Goal: Task Accomplishment & Management: Use online tool/utility

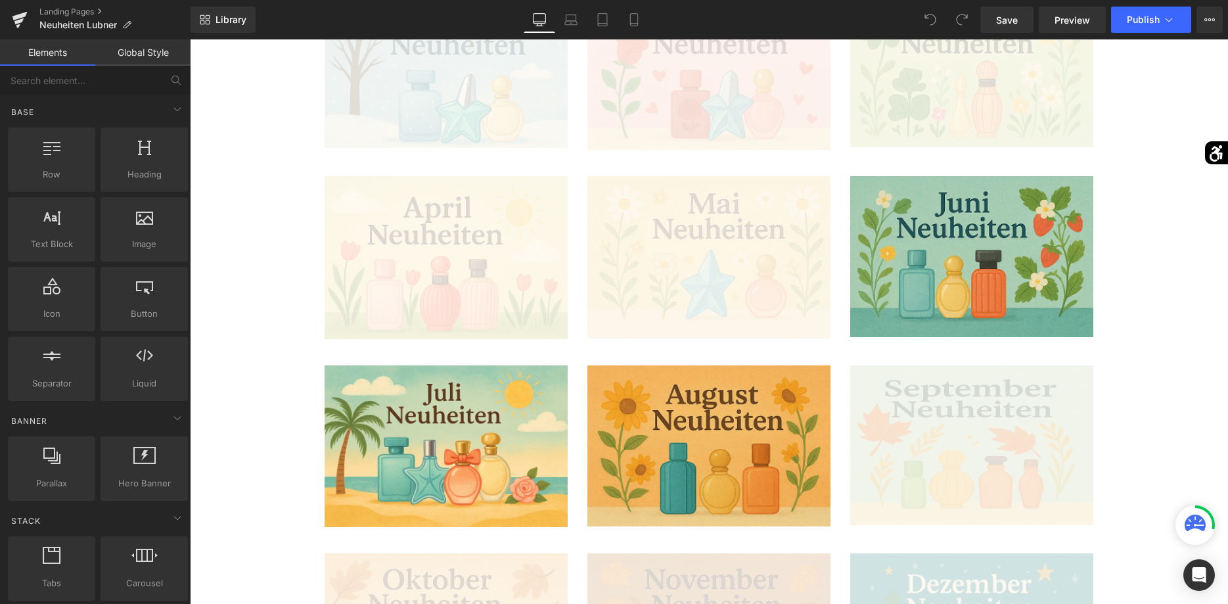
scroll to position [603, 0]
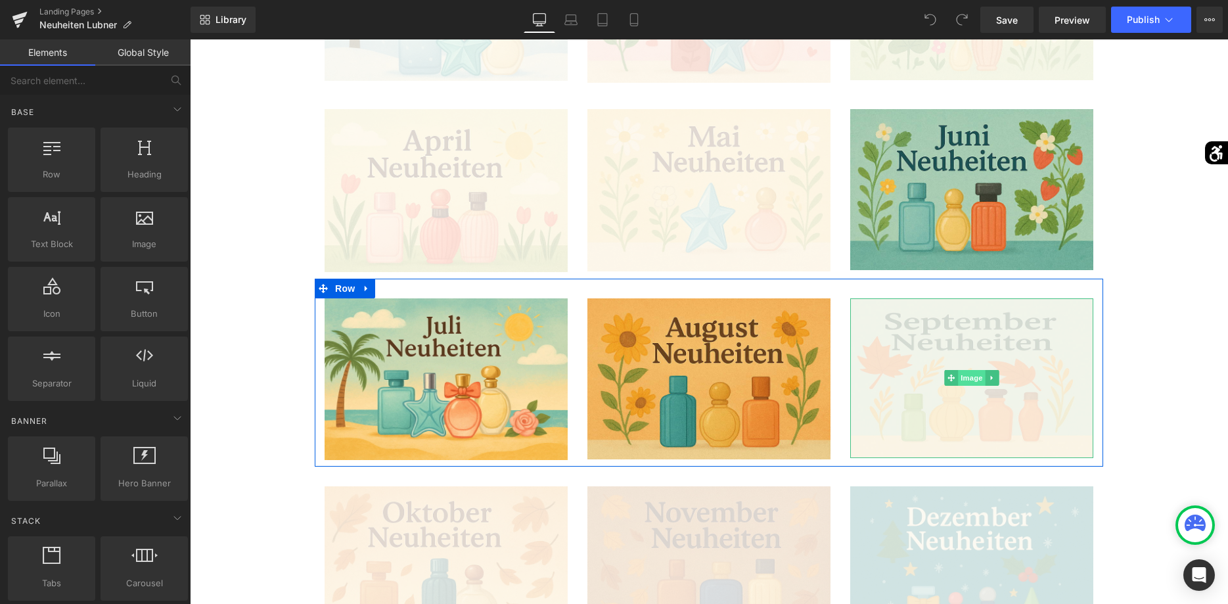
click at [967, 375] on span "Image" at bounding box center [972, 378] width 28 height 16
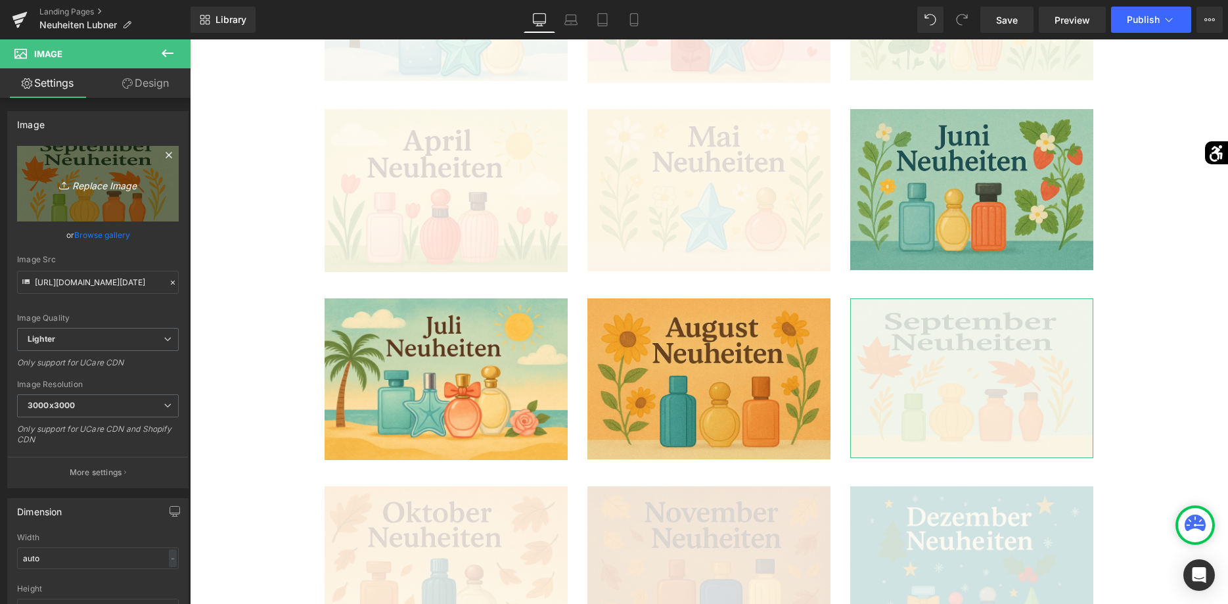
click at [160, 208] on link "Replace Image" at bounding box center [98, 184] width 162 height 76
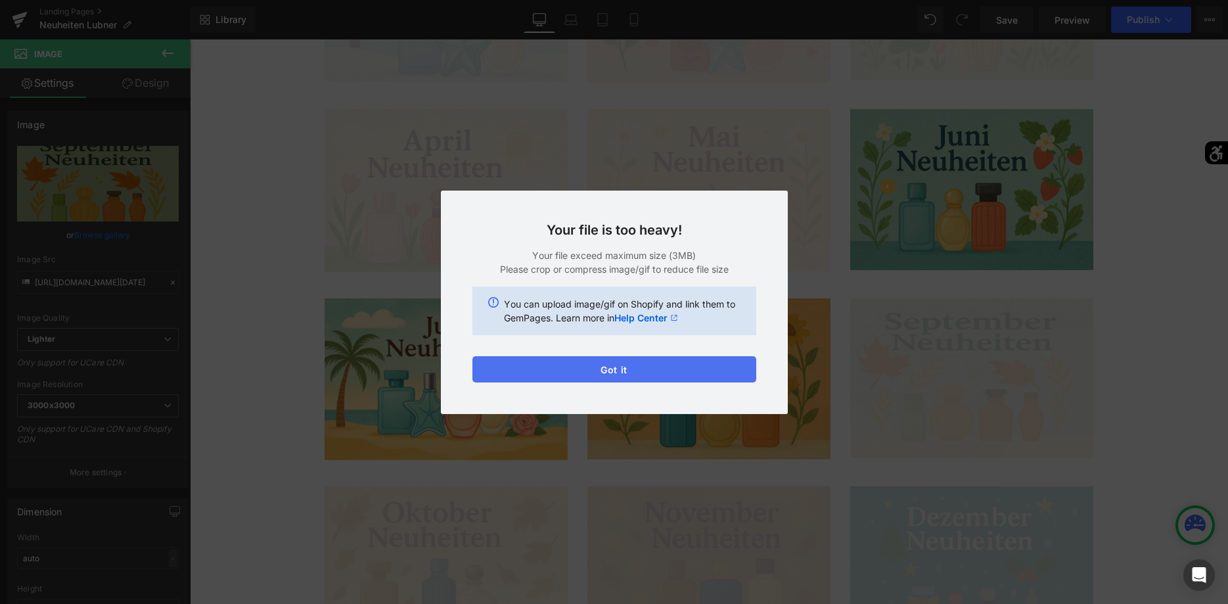
click at [566, 364] on button "Got it" at bounding box center [614, 369] width 284 height 26
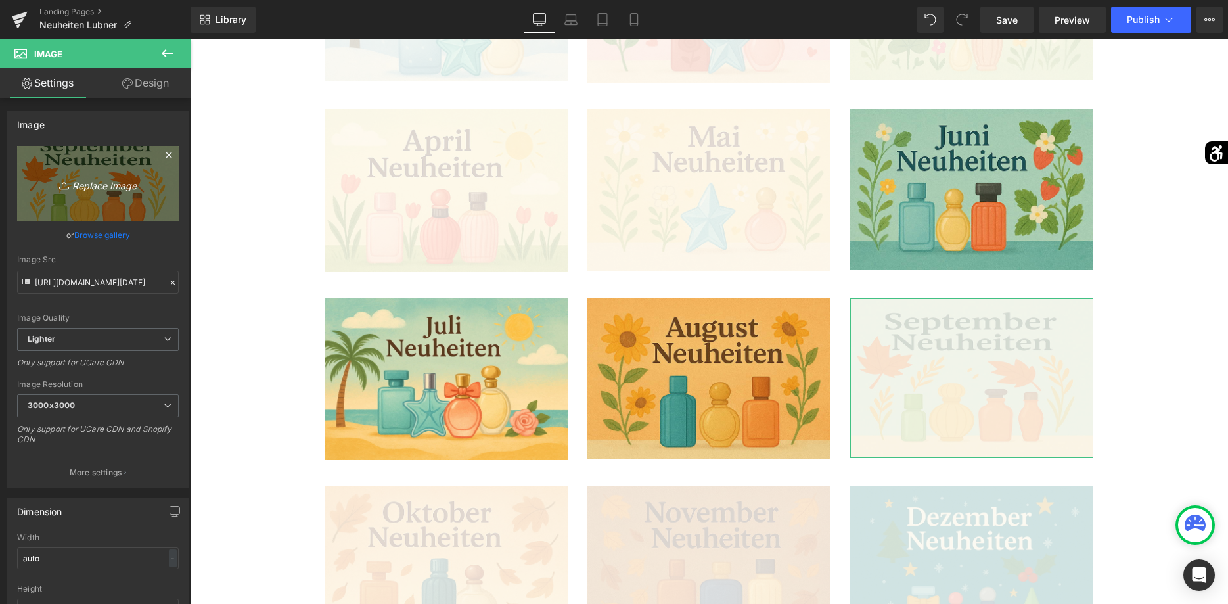
click at [143, 205] on link "Replace Image" at bounding box center [98, 184] width 162 height 76
type input "C:\fakepath\ChatGPT Image [DATE], 10_.png"
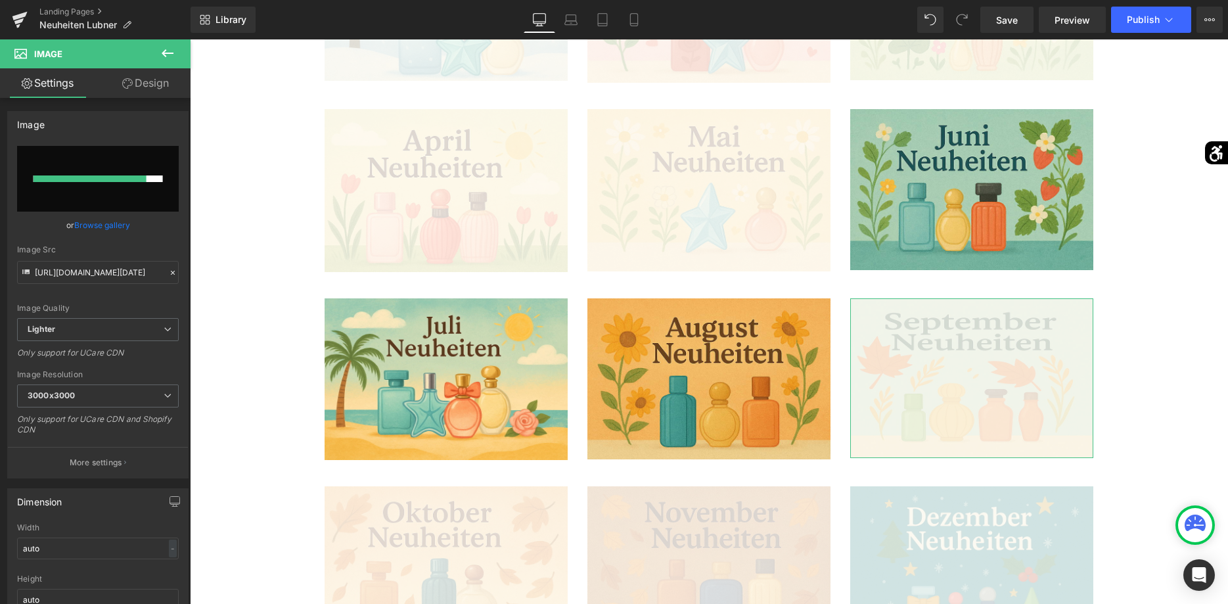
click at [154, 204] on input "file" at bounding box center [98, 179] width 162 height 66
type input "C:\fakepath\ChatGPT Image [DATE], 10_.png"
click at [163, 200] on input "file" at bounding box center [98, 179] width 162 height 66
type input "C:\fakepath\ChatGPT Image [DATE], 10_.png"
click at [153, 210] on input "file" at bounding box center [98, 179] width 162 height 66
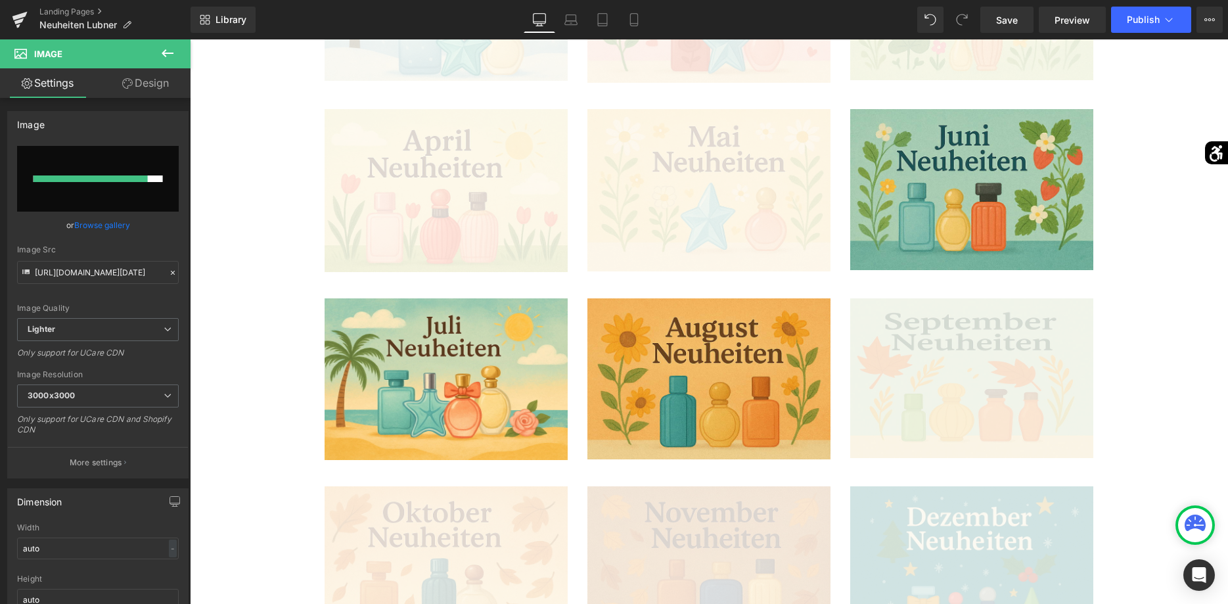
type input "C:\fakepath\ChatGPT Image [DATE], 10_.png"
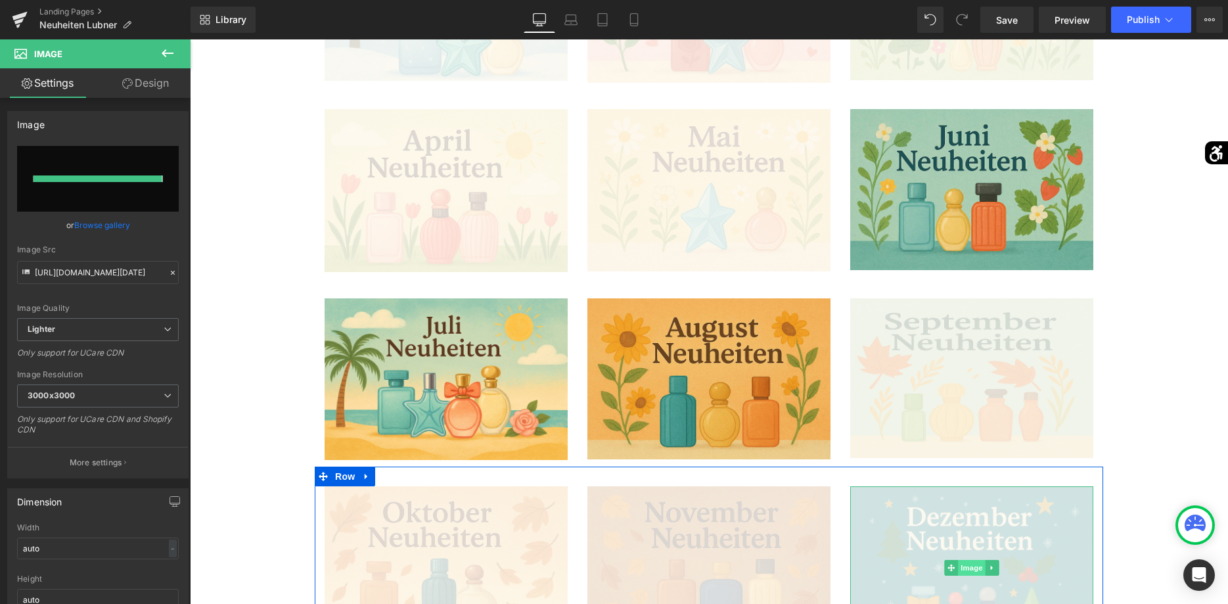
type input "[URL][DOMAIN_NAME][DATE]"
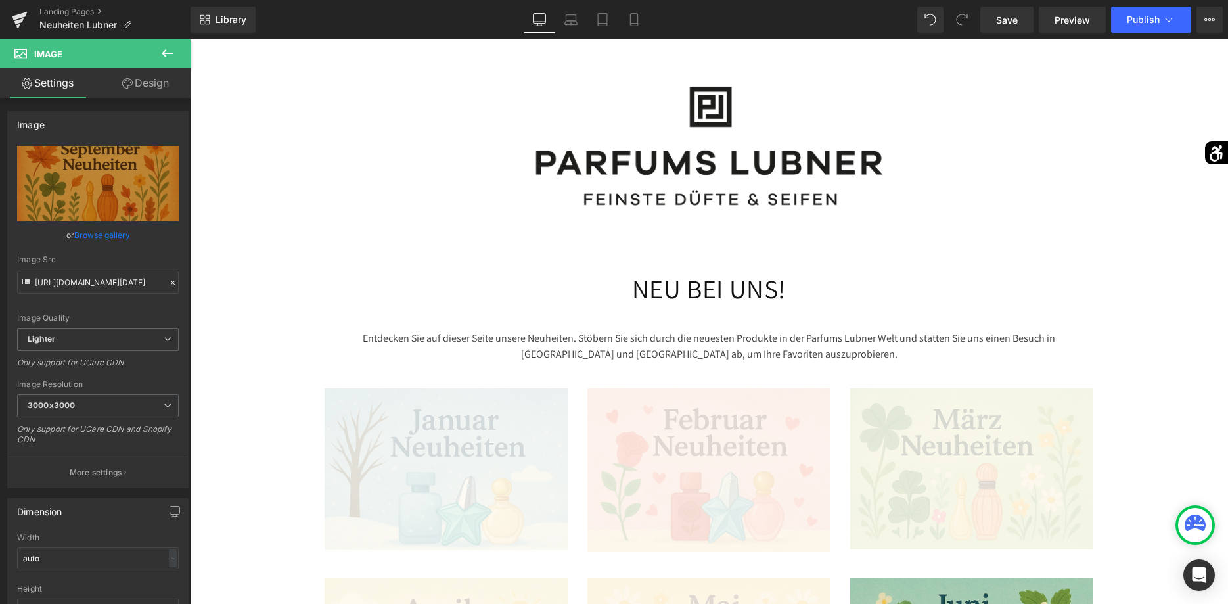
scroll to position [0, 0]
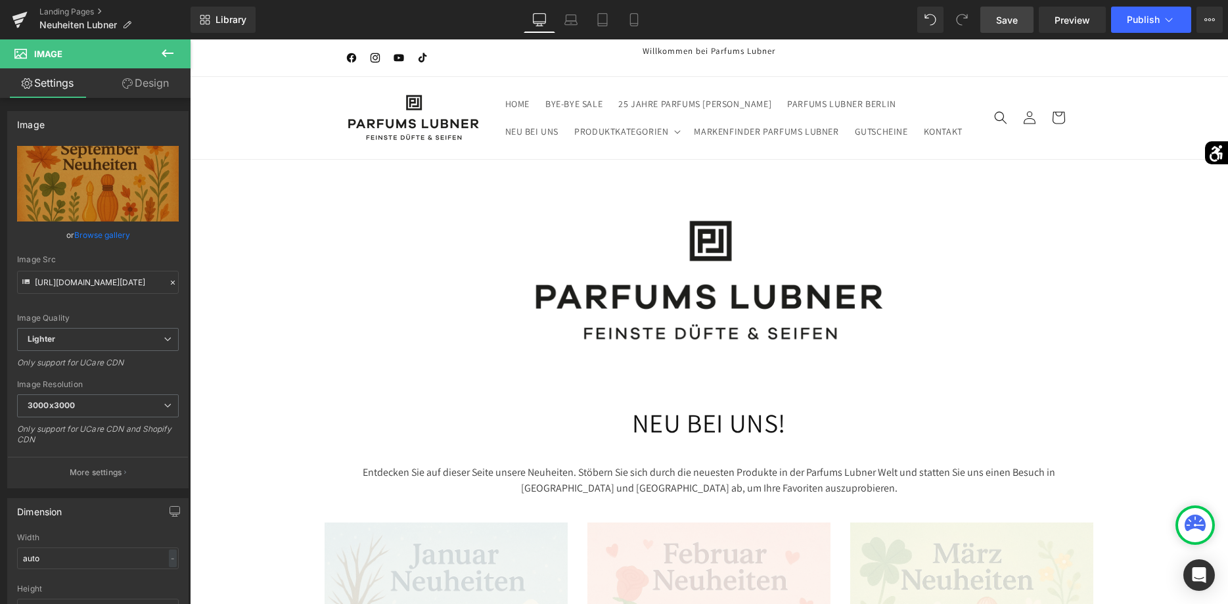
click at [982, 14] on link "Save" at bounding box center [1006, 20] width 53 height 26
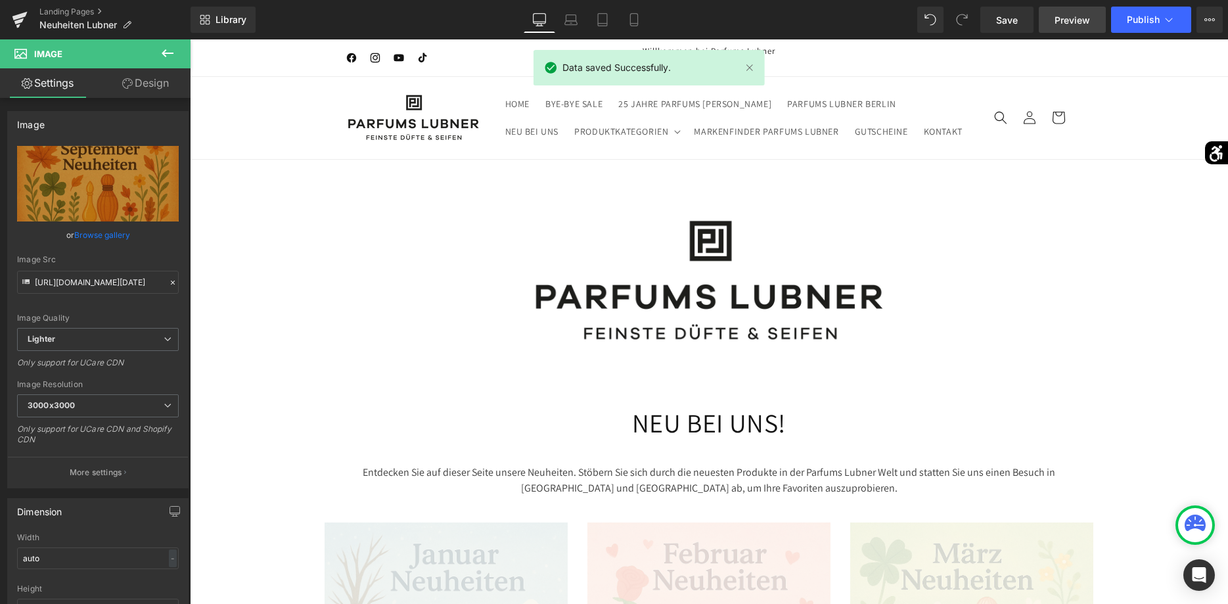
click at [1089, 20] on span "Preview" at bounding box center [1072, 20] width 35 height 14
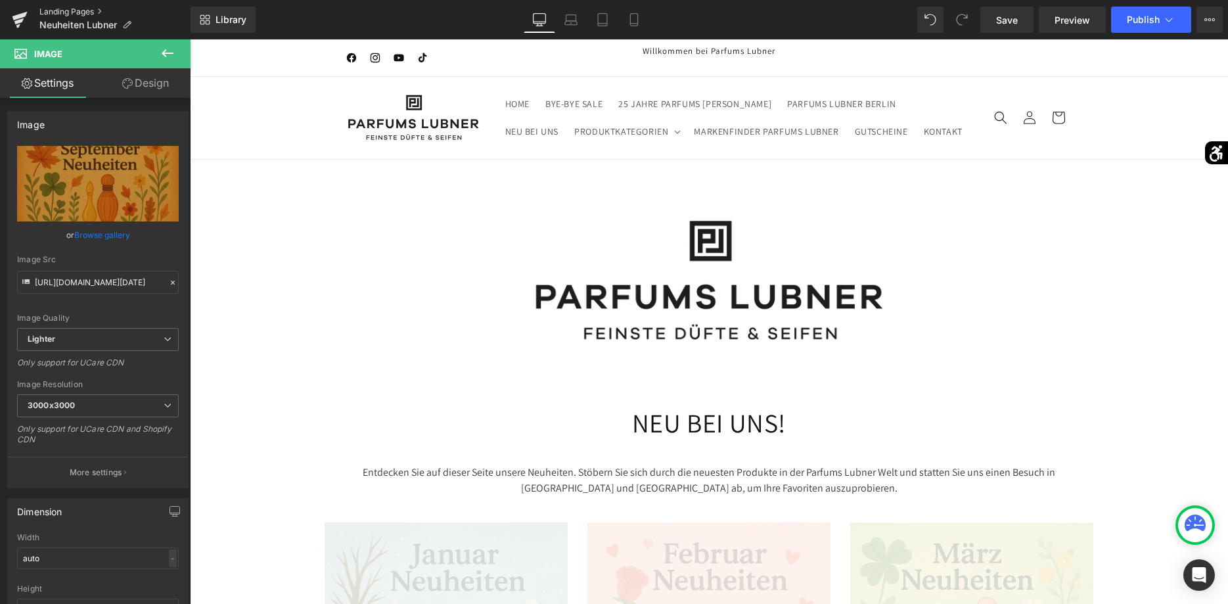
click at [55, 13] on link "Landing Pages" at bounding box center [114, 12] width 151 height 11
